Goal: Task Accomplishment & Management: Use online tool/utility

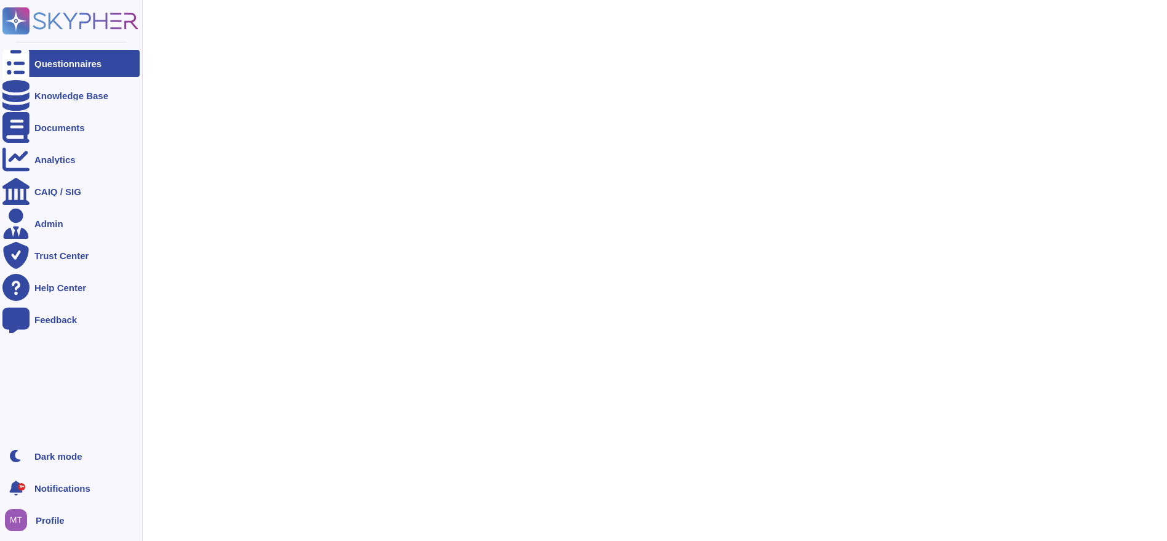
click at [55, 60] on div "Questionnaires" at bounding box center [67, 63] width 67 height 9
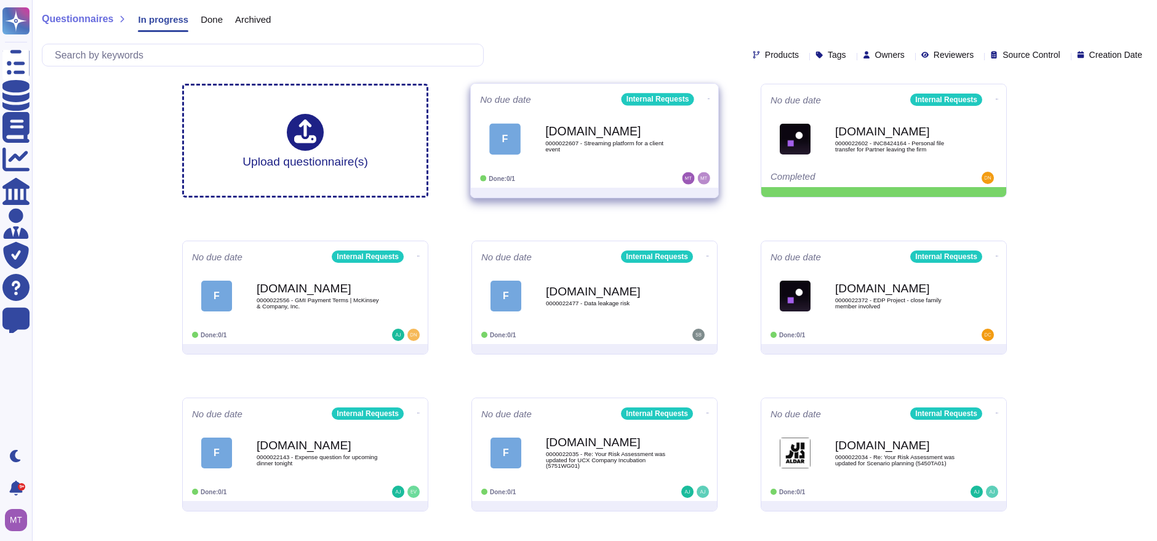
click at [580, 167] on div "F [DOMAIN_NAME] 0000022607 - Streaming platform for a client event" at bounding box center [594, 139] width 229 height 62
